Goal: Task Accomplishment & Management: Complete application form

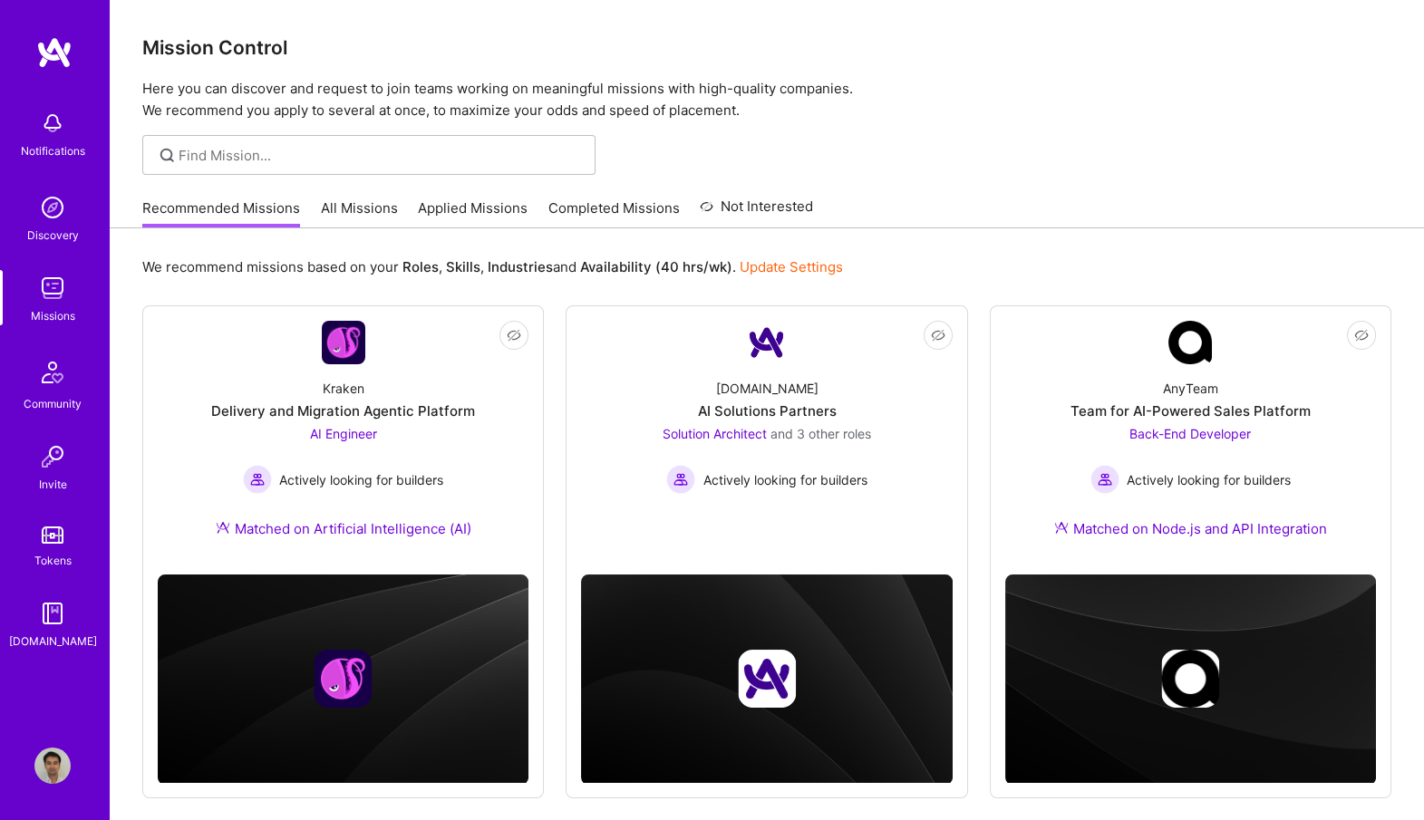
click at [455, 208] on link "Applied Missions" at bounding box center [473, 214] width 110 height 30
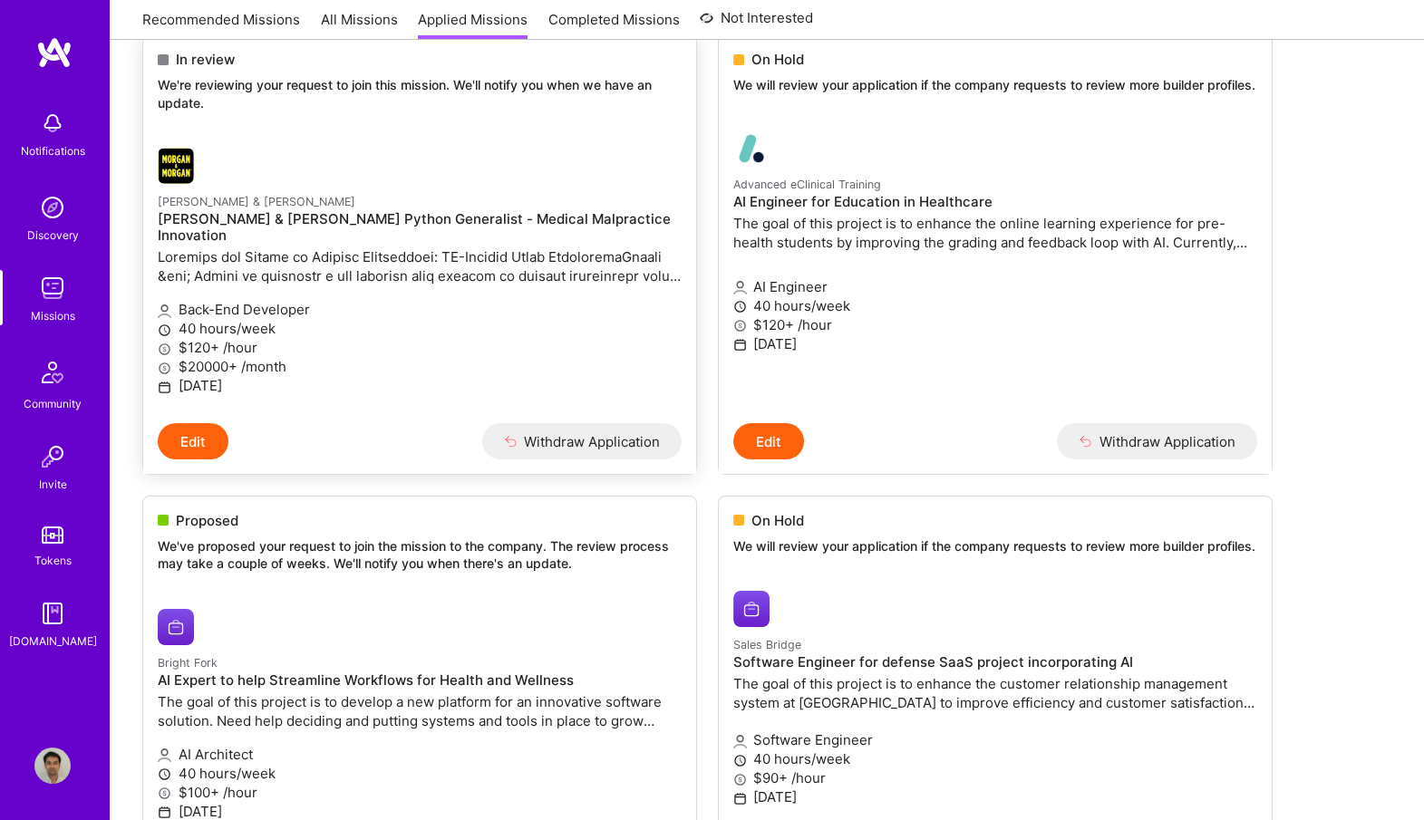
scroll to position [269, 0]
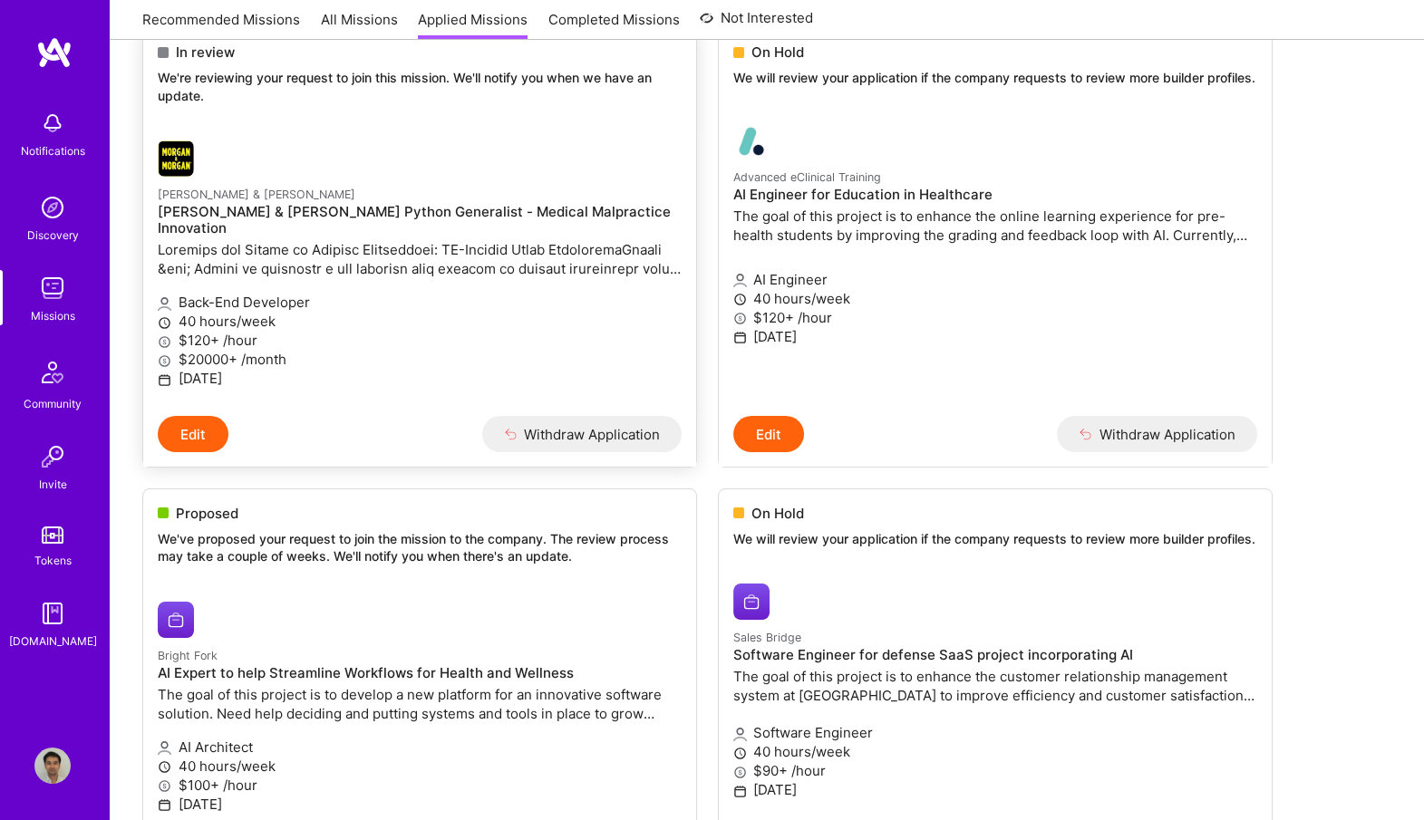
click at [455, 252] on p at bounding box center [420, 259] width 524 height 38
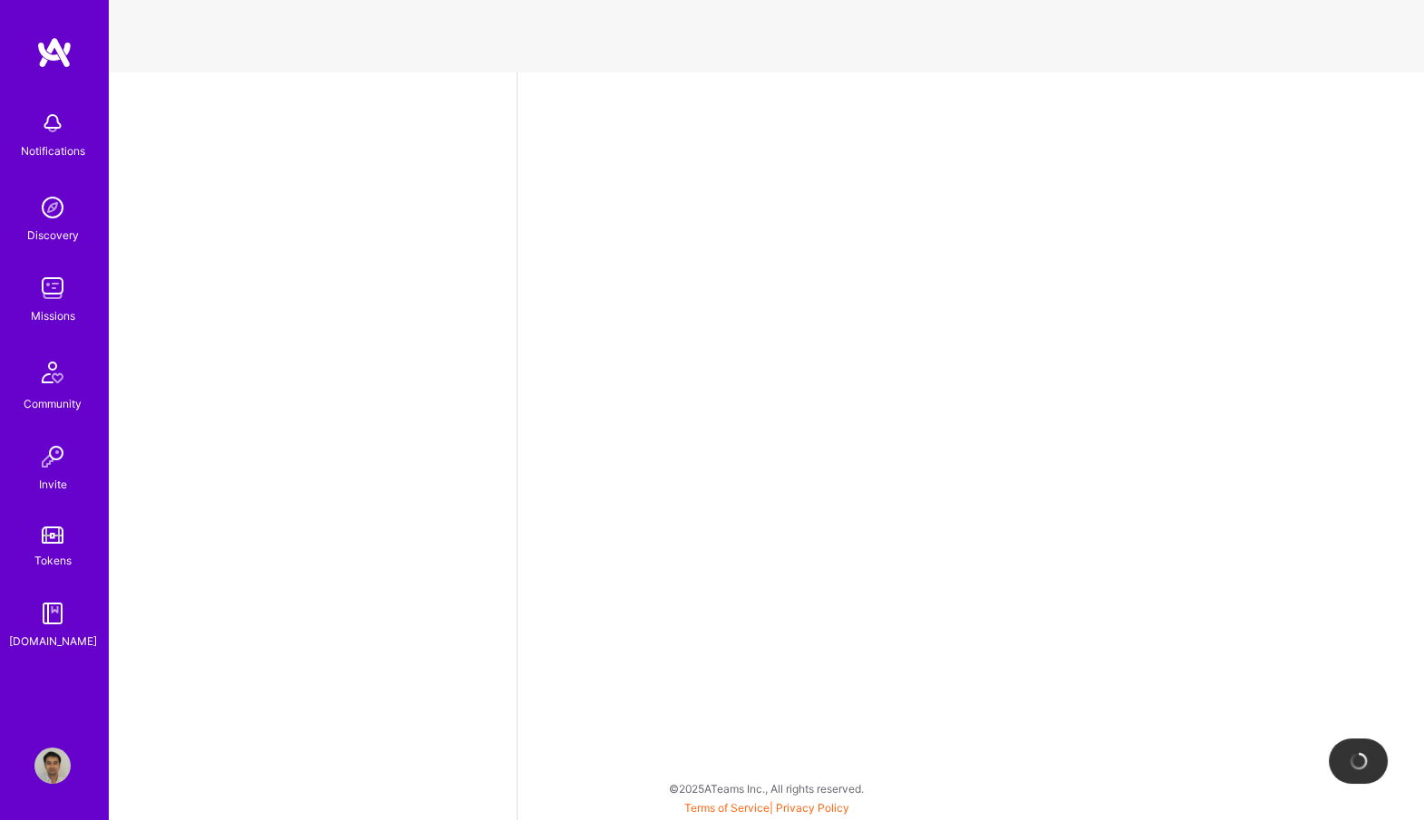
select select "US"
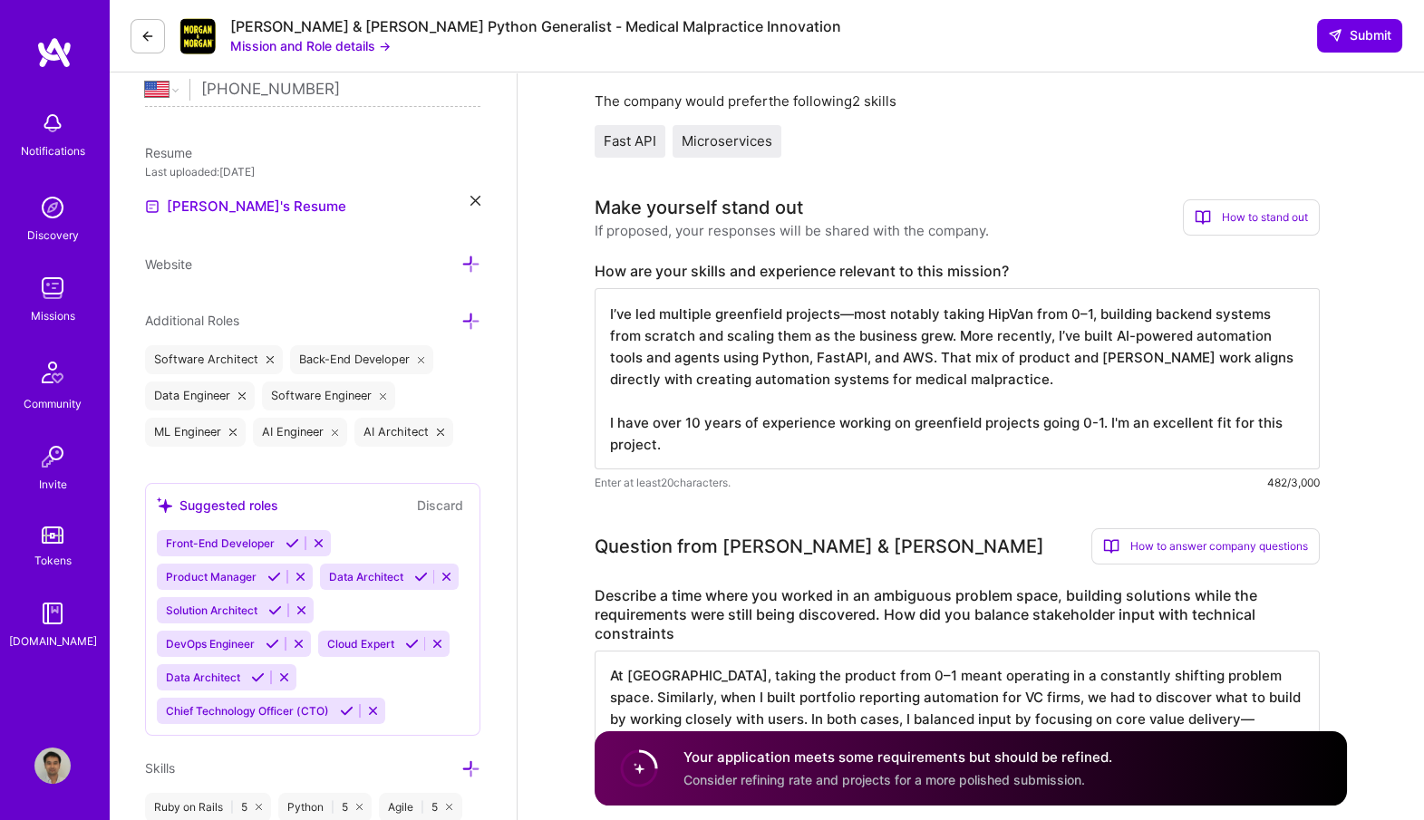
click at [318, 40] on button "Mission and Role details →" at bounding box center [310, 45] width 160 height 19
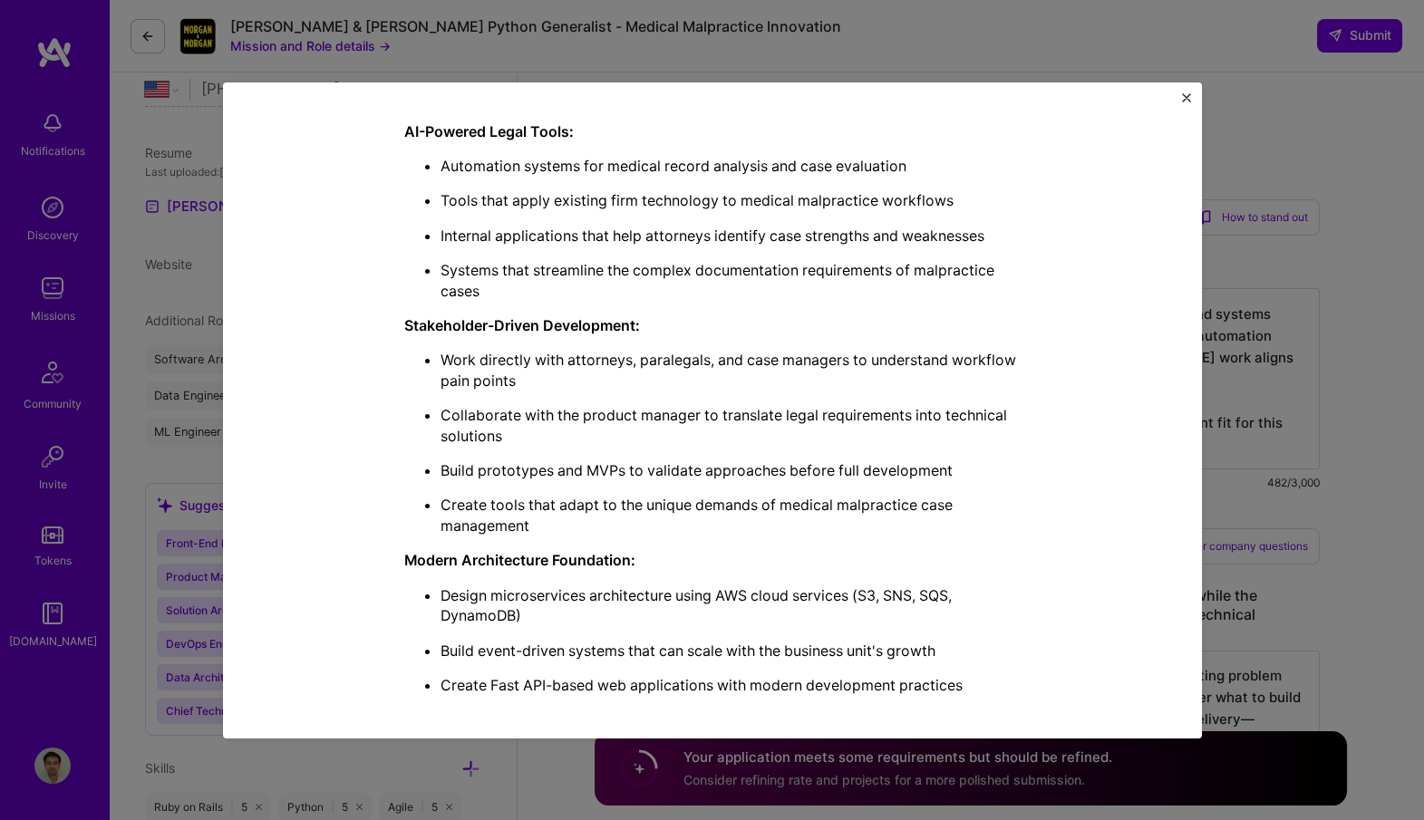
scroll to position [1097, 0]
